Goal: Navigation & Orientation: Find specific page/section

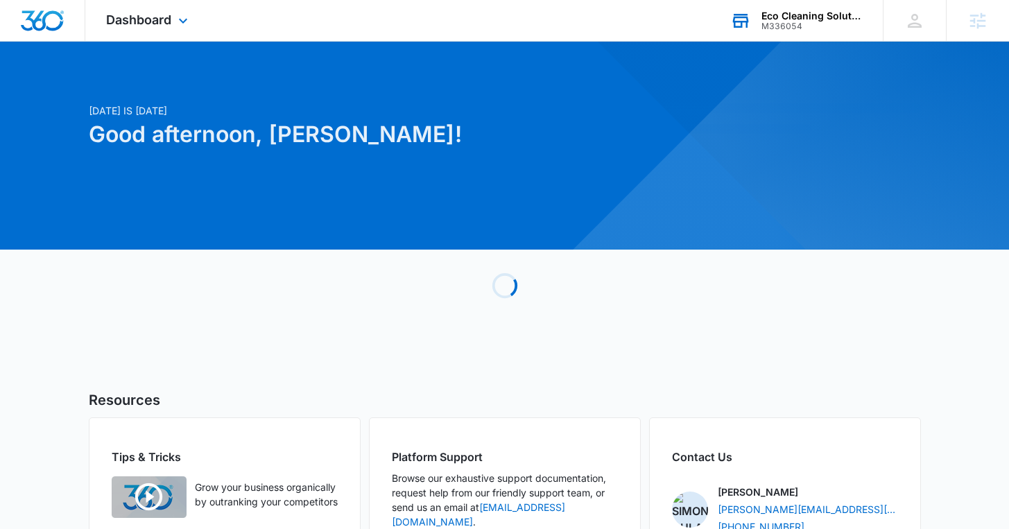
click at [793, 24] on div "M336054" at bounding box center [811, 26] width 101 height 10
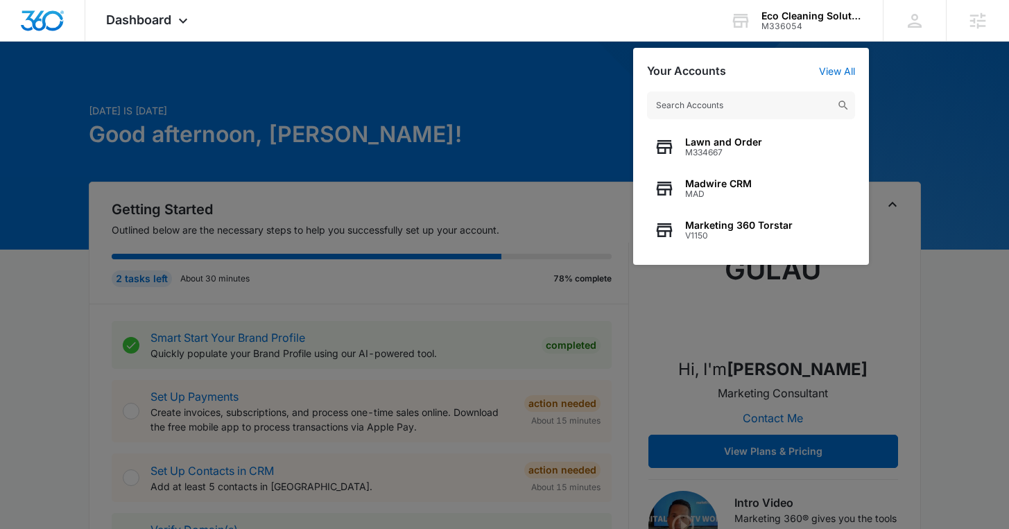
click at [885, 87] on div at bounding box center [504, 264] width 1009 height 529
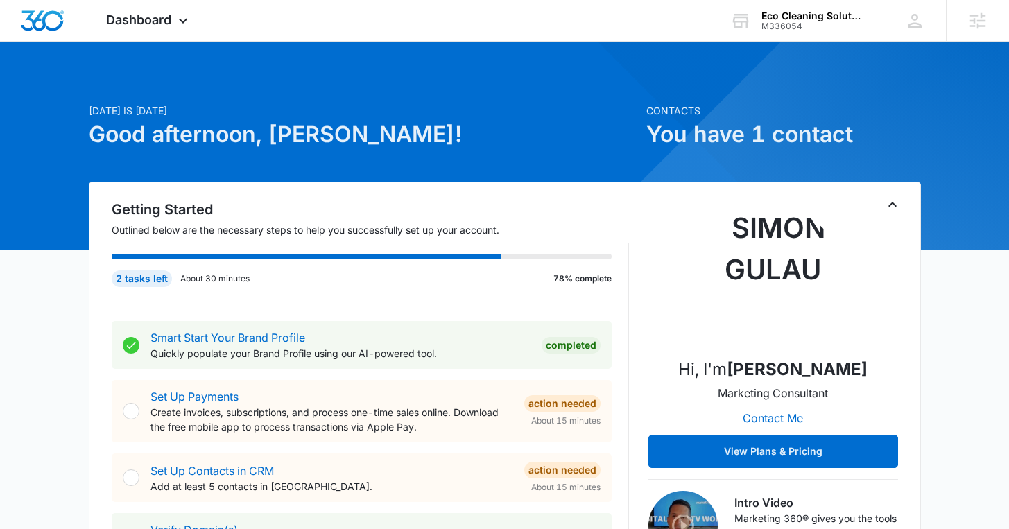
scroll to position [14, 0]
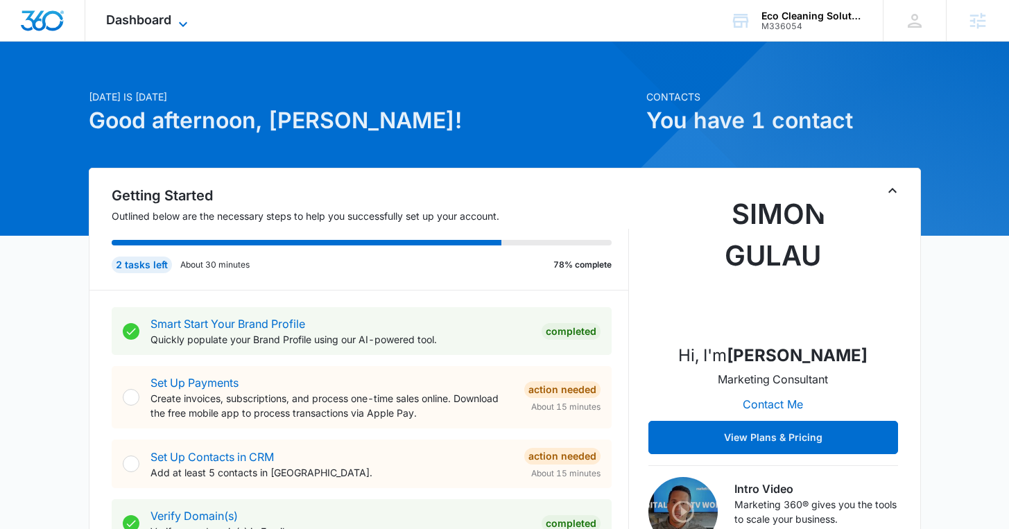
click at [162, 17] on span "Dashboard" at bounding box center [138, 19] width 65 height 15
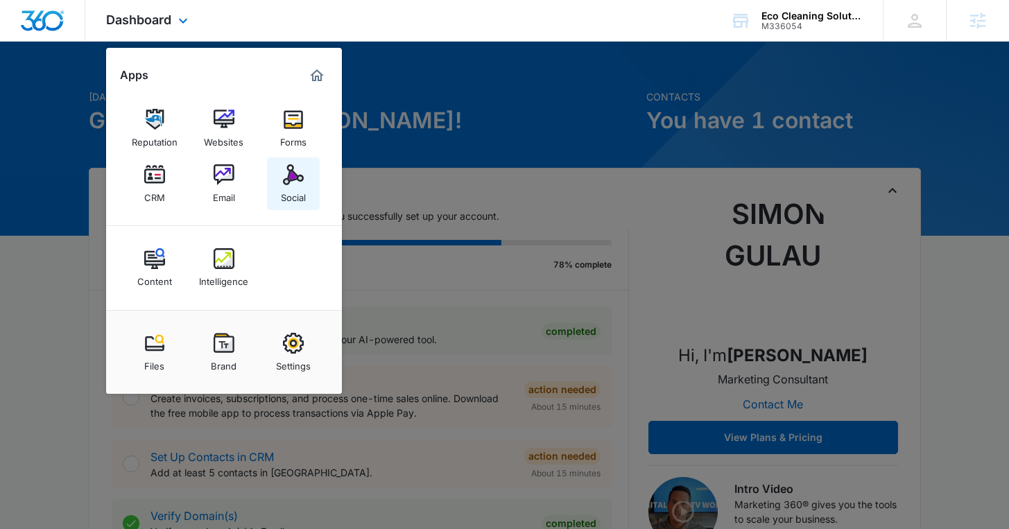
click at [290, 181] on img at bounding box center [293, 174] width 21 height 21
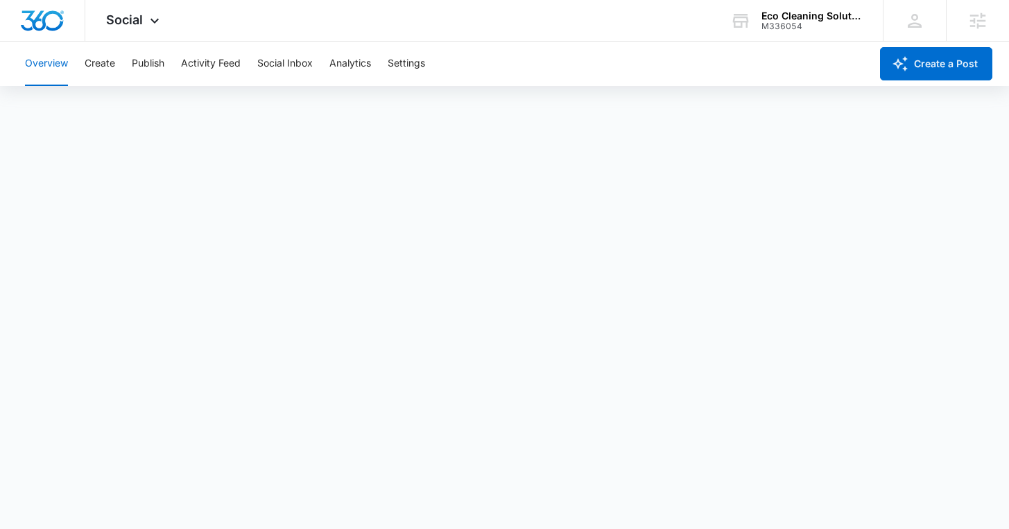
scroll to position [3, 0]
